Goal: Task Accomplishment & Management: Complete application form

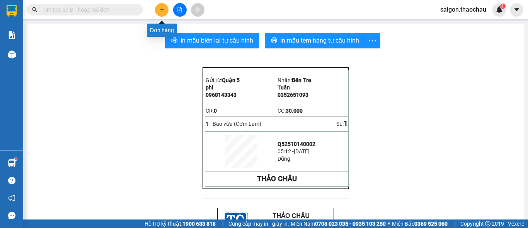
click at [160, 11] on icon "plus" at bounding box center [161, 9] width 5 height 5
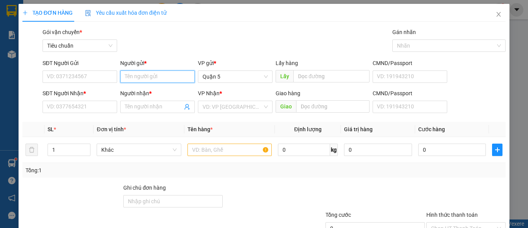
click at [166, 79] on input "Người gửi *" at bounding box center [157, 76] width 75 height 12
type input "Hồng"
drag, startPoint x: 200, startPoint y: 38, endPoint x: 198, endPoint y: 42, distance: 4.4
click at [200, 38] on div "Gói vận chuyển * Tiêu chuẩn Gán nhãn Nhãn" at bounding box center [274, 41] width 466 height 27
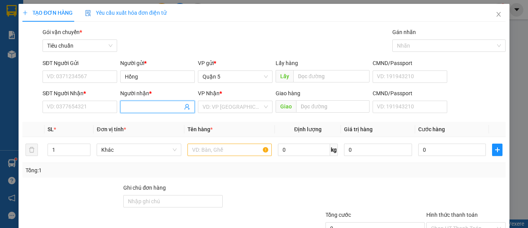
click at [138, 105] on input "Người nhận *" at bounding box center [154, 106] width 58 height 9
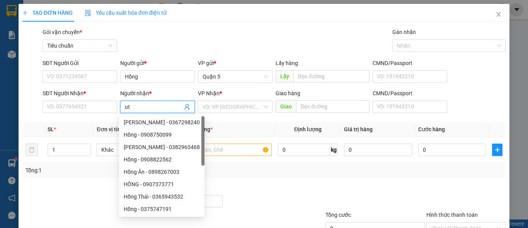
type input "u"
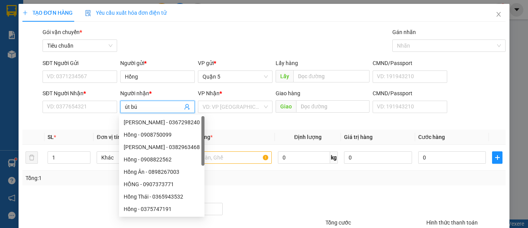
type input "út bún"
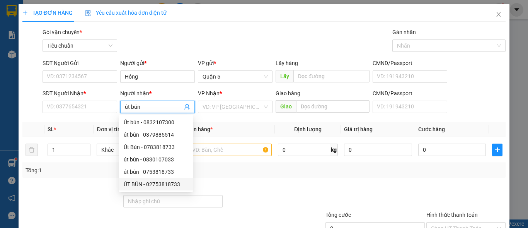
click at [162, 185] on div "ÚT BÚN - 02753818733" at bounding box center [156, 184] width 65 height 9
type input "02753818733"
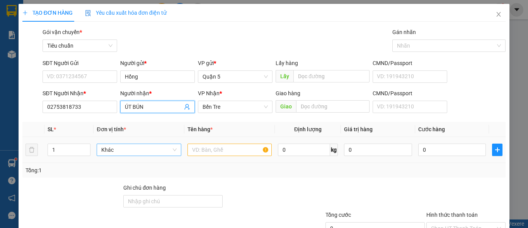
click at [126, 152] on span "Khác" at bounding box center [138, 150] width 75 height 12
type input "ÚT BÚN"
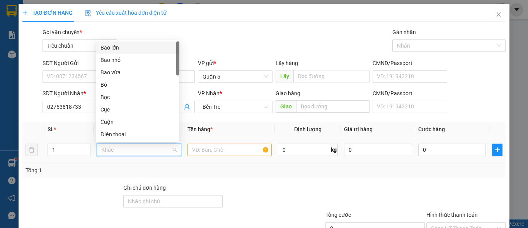
click at [119, 50] on div "Bao lớn" at bounding box center [137, 47] width 74 height 9
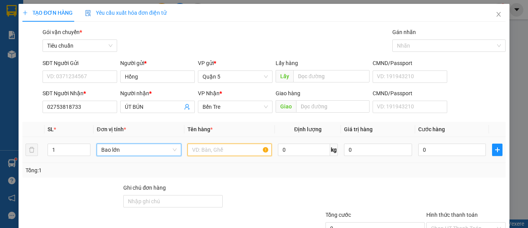
click at [193, 152] on input "text" at bounding box center [229, 149] width 84 height 12
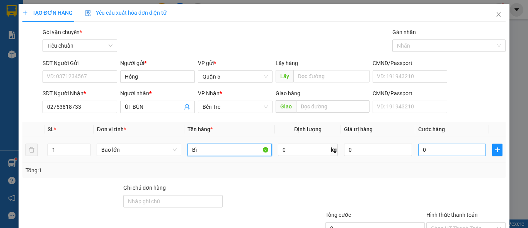
type input "Bì"
click at [430, 152] on input "0" at bounding box center [452, 149] width 68 height 12
type input "4"
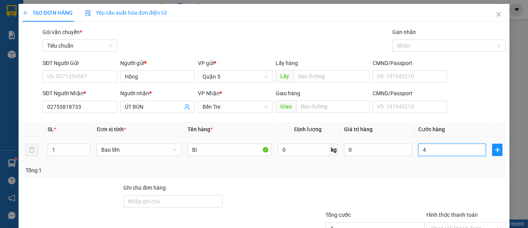
type input "45"
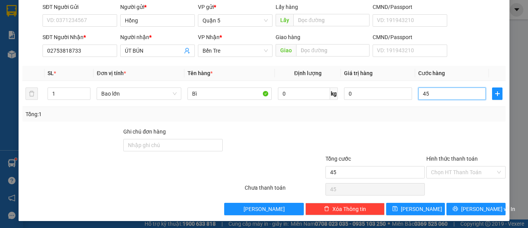
scroll to position [58, 0]
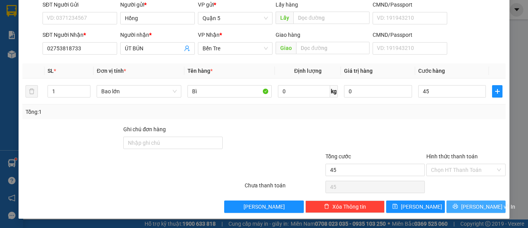
type input "45.000"
click at [457, 204] on icon "printer" at bounding box center [455, 206] width 5 height 5
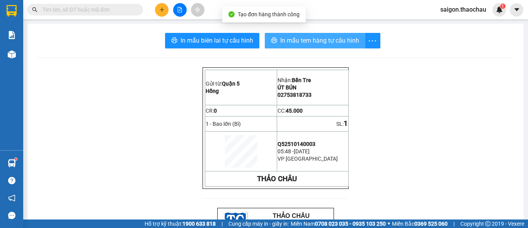
click at [287, 40] on span "In mẫu tem hàng tự cấu hình" at bounding box center [319, 41] width 79 height 10
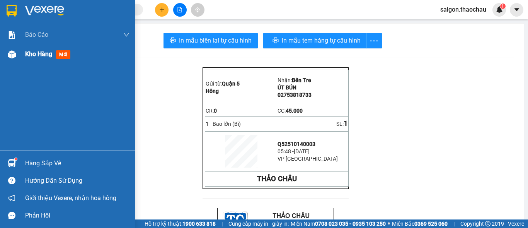
click at [37, 55] on span "Kho hàng" at bounding box center [38, 53] width 27 height 7
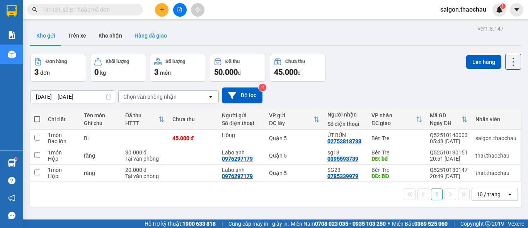
click at [146, 36] on button "Hàng đã giao" at bounding box center [150, 35] width 45 height 19
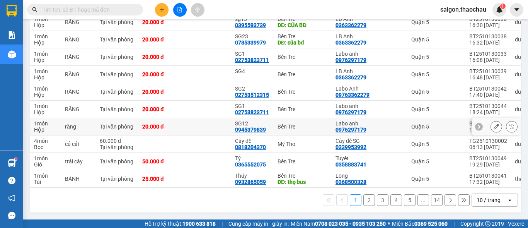
scroll to position [77, 0]
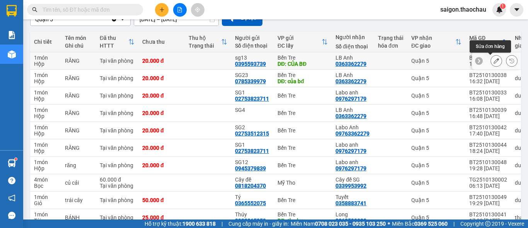
click at [494, 62] on icon at bounding box center [496, 60] width 5 height 5
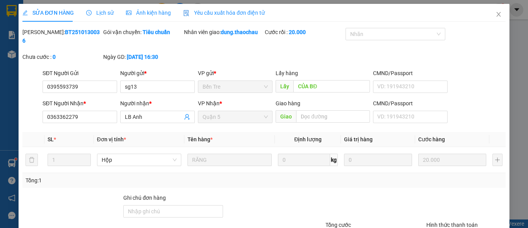
type input "0395593739"
type input "sg13"
type input "CỦA BĐ"
type input "0363362279"
type input "LB Anh"
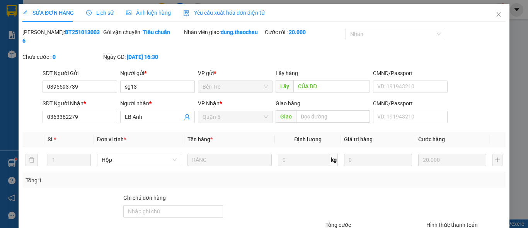
type input "20.000"
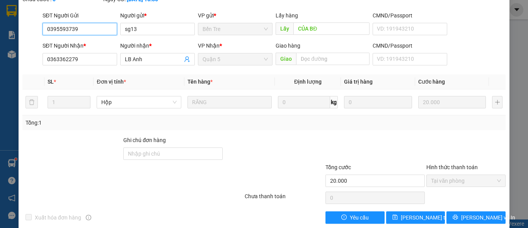
scroll to position [60, 0]
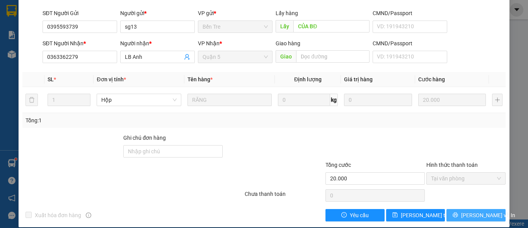
click at [470, 211] on span "[PERSON_NAME] và In" at bounding box center [488, 215] width 54 height 9
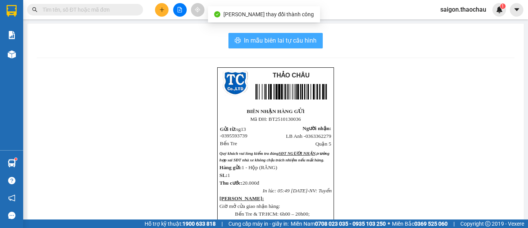
click at [275, 41] on span "In mẫu biên lai tự cấu hình" at bounding box center [280, 41] width 73 height 10
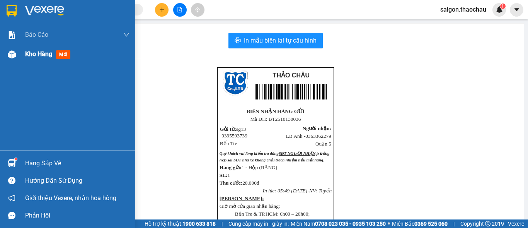
click at [31, 55] on span "Kho hàng" at bounding box center [38, 53] width 27 height 7
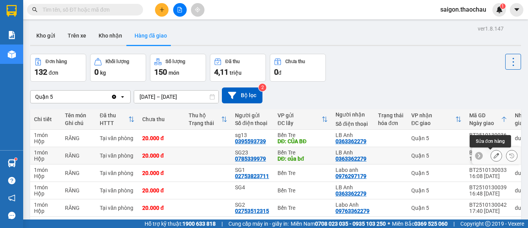
click at [494, 157] on icon at bounding box center [496, 155] width 5 height 5
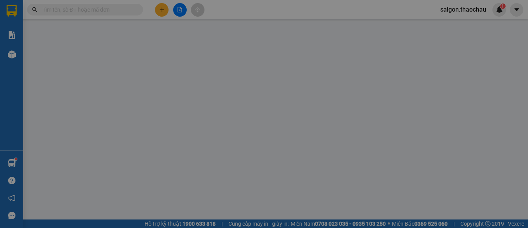
type input "0785339979"
type input "SG23"
type input "của bđ"
type input "0363362279"
type input "LB Anh"
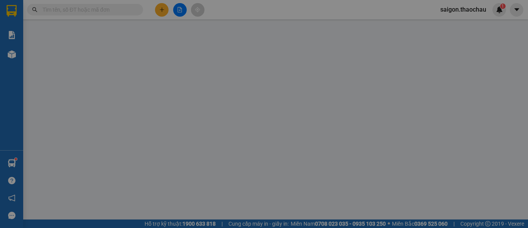
type input "20.000"
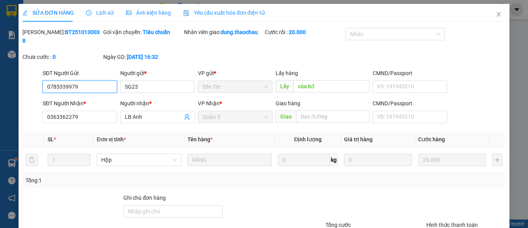
scroll to position [60, 0]
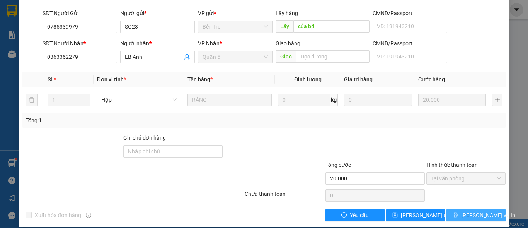
click at [467, 211] on span "[PERSON_NAME] và In" at bounding box center [488, 215] width 54 height 9
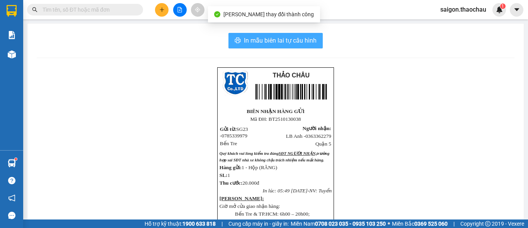
click at [272, 39] on span "In mẫu biên lai tự cấu hình" at bounding box center [280, 41] width 73 height 10
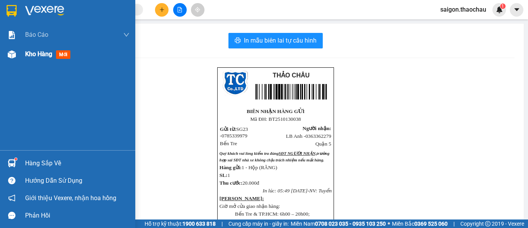
click at [46, 54] on span "Kho hàng" at bounding box center [38, 53] width 27 height 7
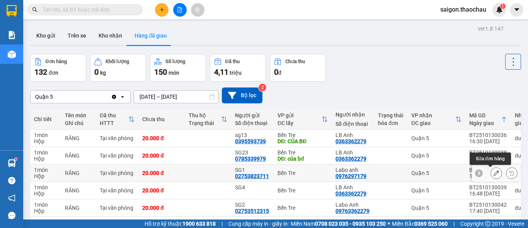
click at [494, 173] on icon at bounding box center [496, 172] width 5 height 5
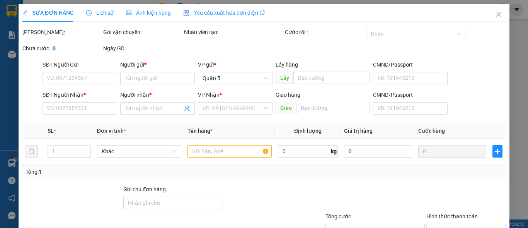
type input "02753823711"
type input "SG1"
type input "0976297179"
type input "Labo anh"
type input "20.000"
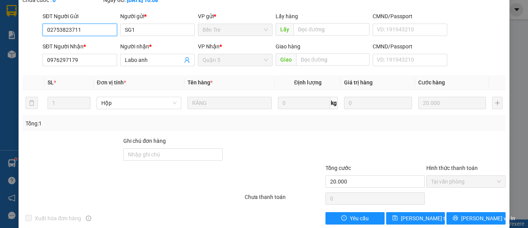
scroll to position [60, 0]
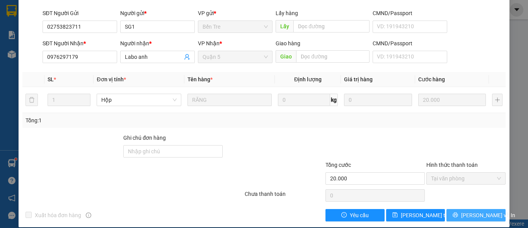
click at [468, 211] on span "[PERSON_NAME] và In" at bounding box center [488, 215] width 54 height 9
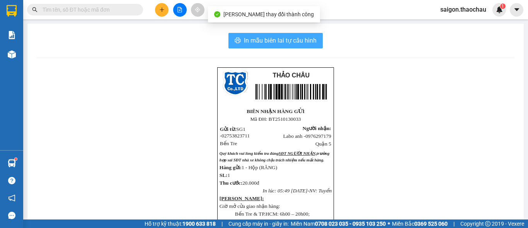
click at [276, 41] on span "In mẫu biên lai tự cấu hình" at bounding box center [280, 41] width 73 height 10
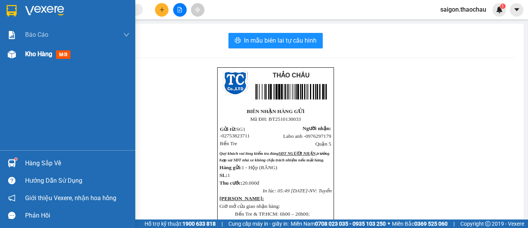
click at [32, 57] on span "Kho hàng" at bounding box center [38, 53] width 27 height 7
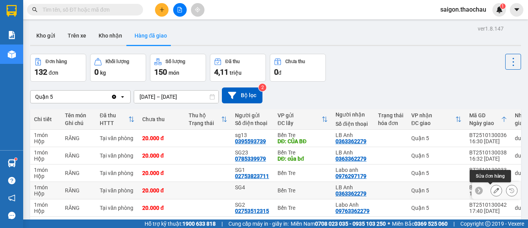
click at [494, 191] on icon at bounding box center [496, 189] width 5 height 5
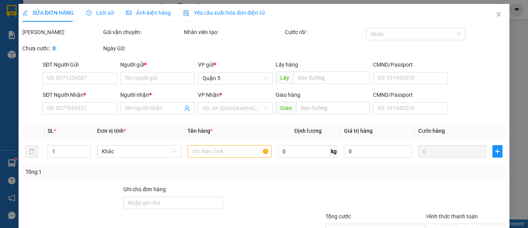
type input "SG4"
type input "0363362279"
type input "LB Anh"
type input "20.000"
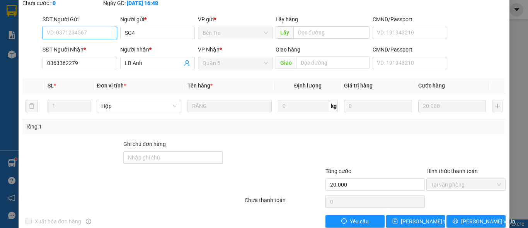
scroll to position [60, 0]
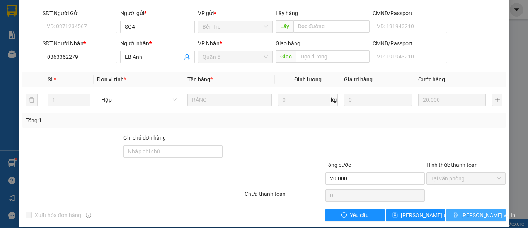
click at [468, 211] on span "[PERSON_NAME] và In" at bounding box center [488, 215] width 54 height 9
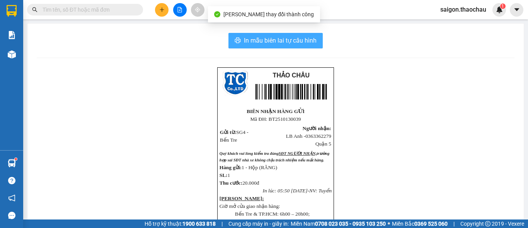
click at [264, 42] on span "In mẫu biên lai tự cấu hình" at bounding box center [280, 41] width 73 height 10
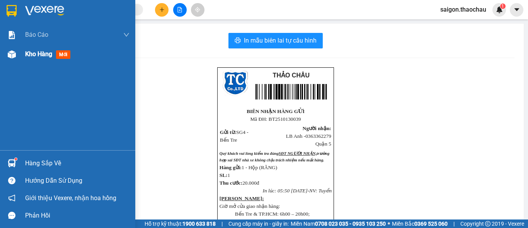
click at [32, 52] on span "Kho hàng" at bounding box center [38, 53] width 27 height 7
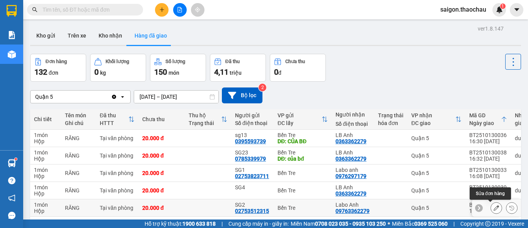
click at [494, 208] on icon at bounding box center [496, 207] width 5 height 5
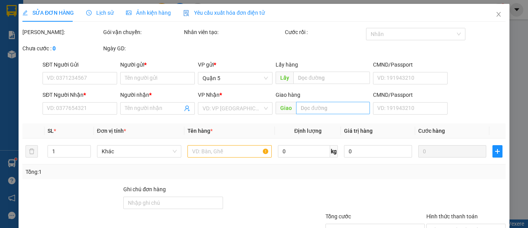
type input "02753512315"
type input "SG2"
type input "09763362279"
type input "Labo Anh"
type input "20.000"
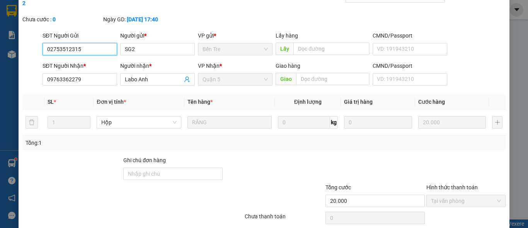
scroll to position [60, 0]
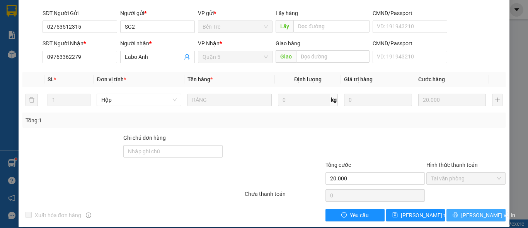
click at [462, 209] on button "[PERSON_NAME] và In" at bounding box center [475, 215] width 59 height 12
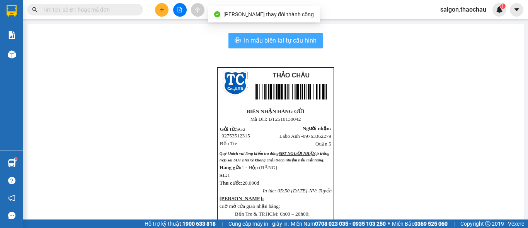
click at [281, 40] on span "In mẫu biên lai tự cấu hình" at bounding box center [280, 41] width 73 height 10
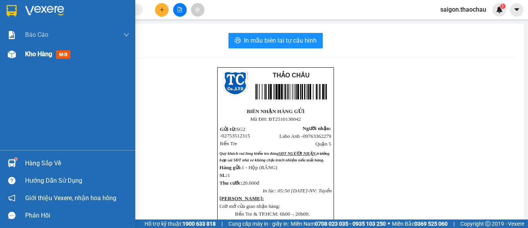
click at [44, 54] on span "Kho hàng" at bounding box center [38, 53] width 27 height 7
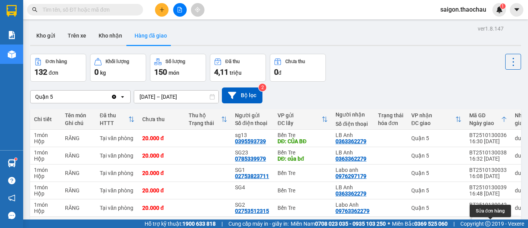
click at [494, 218] on button at bounding box center [496, 225] width 11 height 14
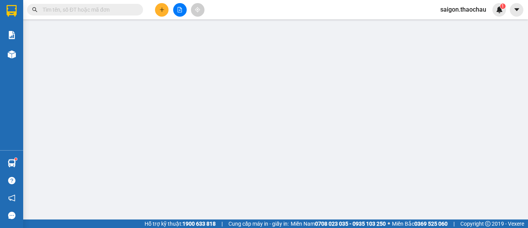
type input "02753823711"
type input "SG1"
type input "0976297179"
type input "Labo anh"
type input "20.000"
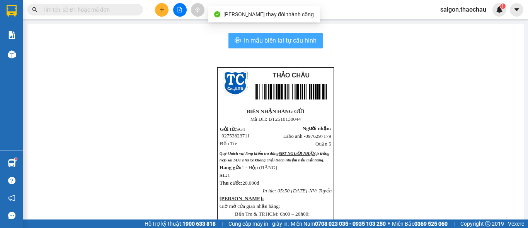
click at [276, 43] on span "In mẫu biên lai tự cấu hình" at bounding box center [280, 41] width 73 height 10
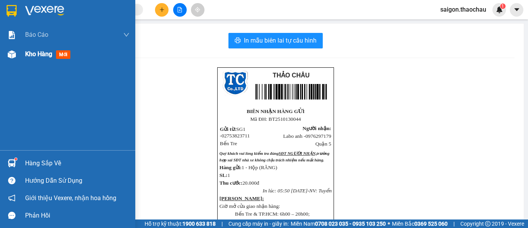
click at [45, 55] on span "Kho hàng" at bounding box center [38, 53] width 27 height 7
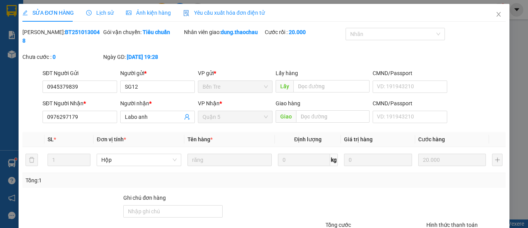
type input "0945379839"
type input "SG12"
type input "0976297179"
type input "Labo anh"
type input "20.000"
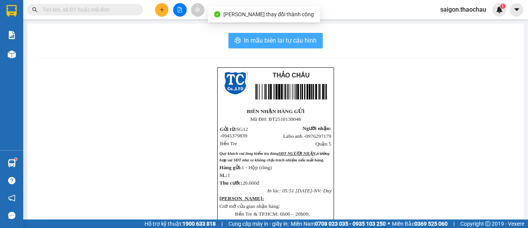
click at [281, 41] on span "In mẫu biên lai tự cấu hình" at bounding box center [280, 41] width 73 height 10
